Goal: Check status

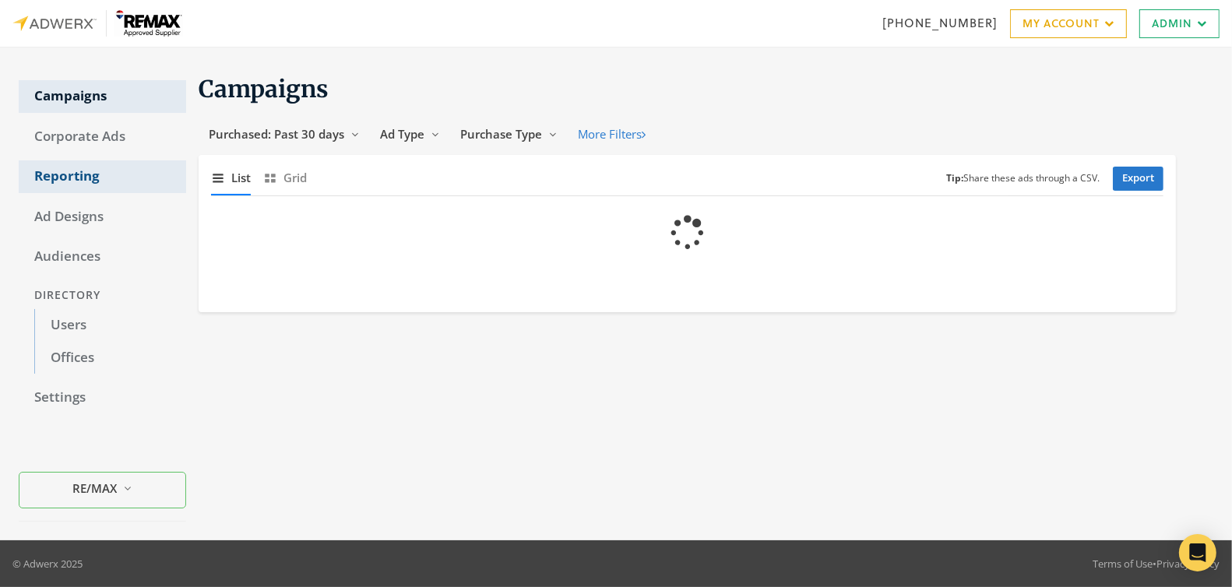
click at [71, 183] on link "Reporting" at bounding box center [102, 176] width 167 height 33
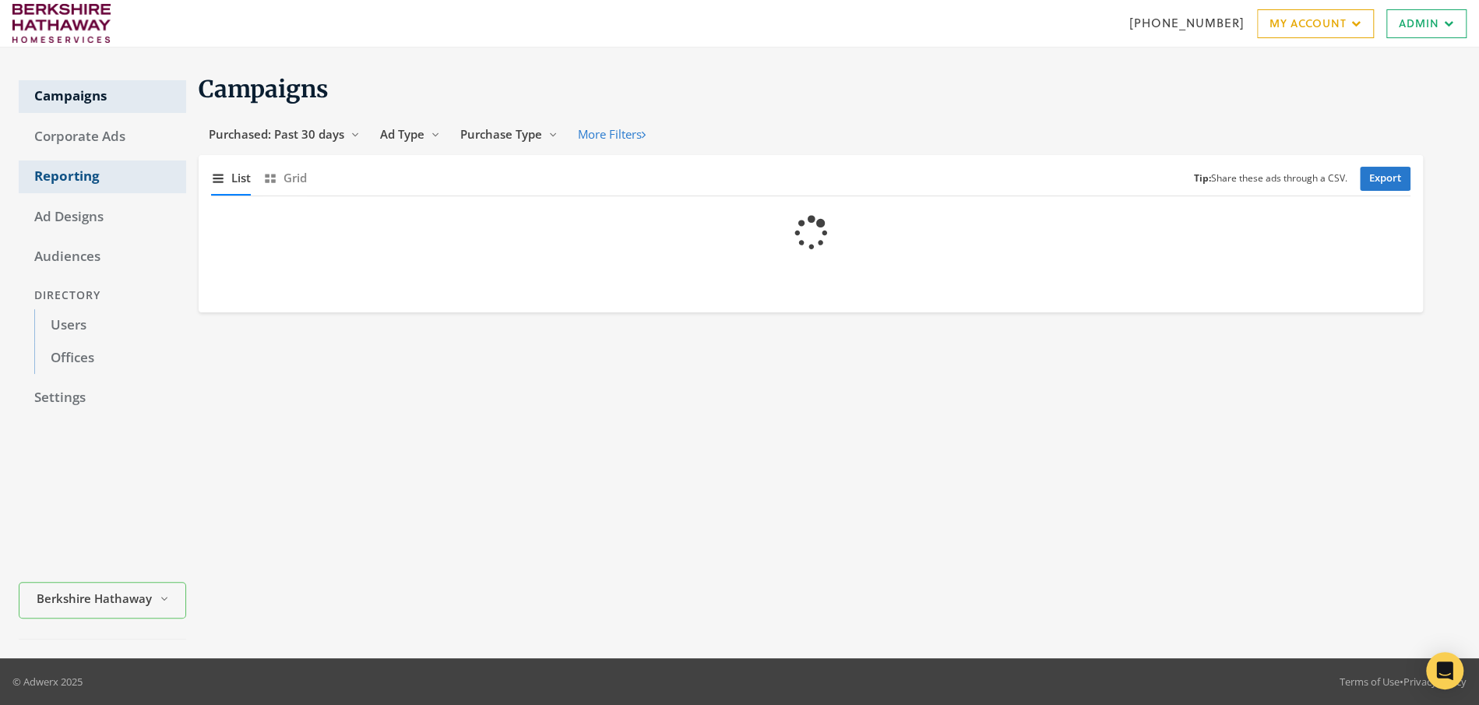
click at [58, 174] on link "Reporting" at bounding box center [102, 176] width 167 height 33
